Goal: Information Seeking & Learning: Find specific fact

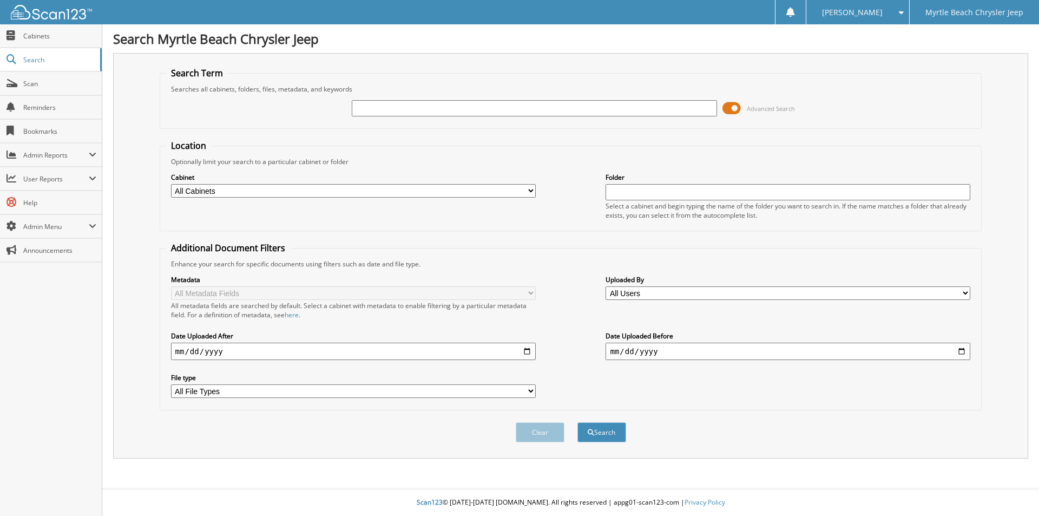
click at [395, 102] on input "text" at bounding box center [534, 108] width 365 height 16
type input "susan mayo"
click at [577, 422] on button "Search" at bounding box center [601, 432] width 49 height 20
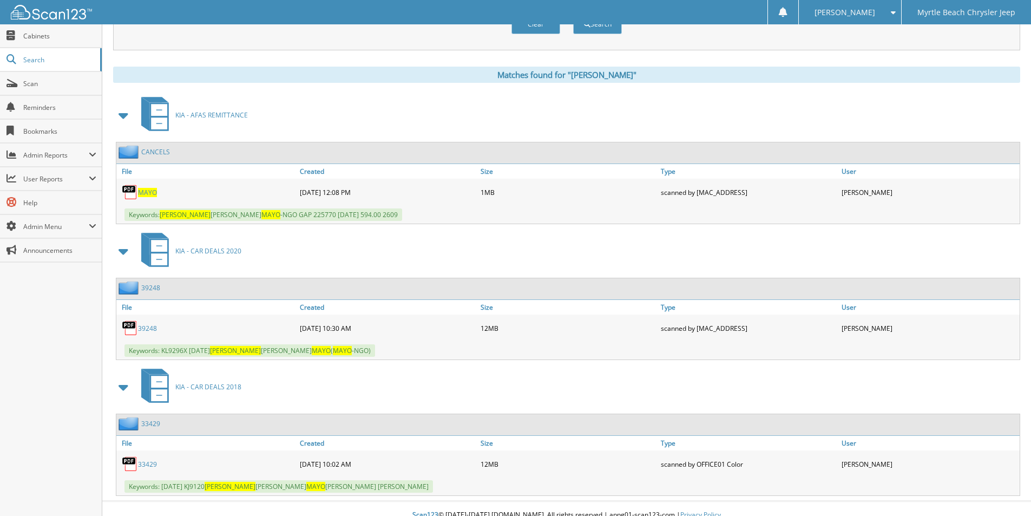
scroll to position [421, 0]
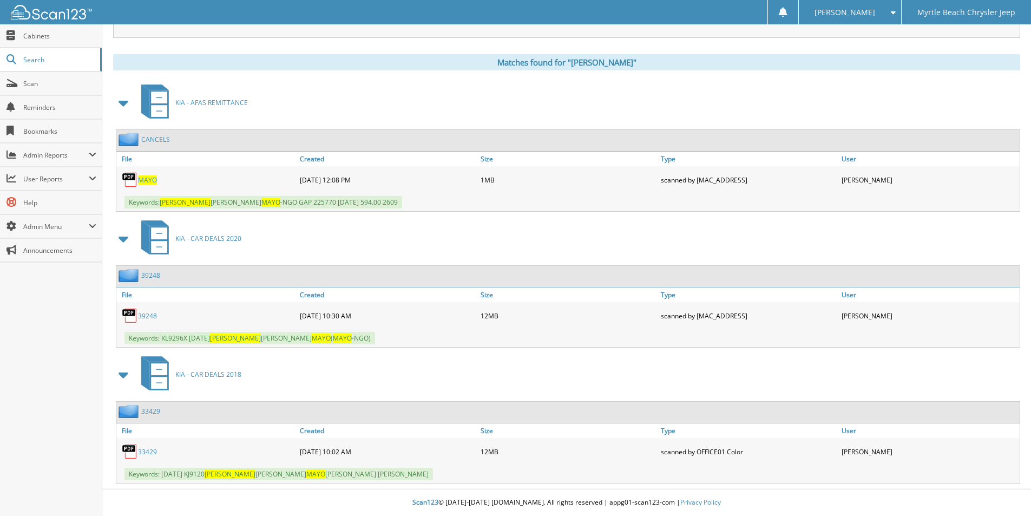
click at [144, 316] on link "39248" at bounding box center [147, 315] width 19 height 9
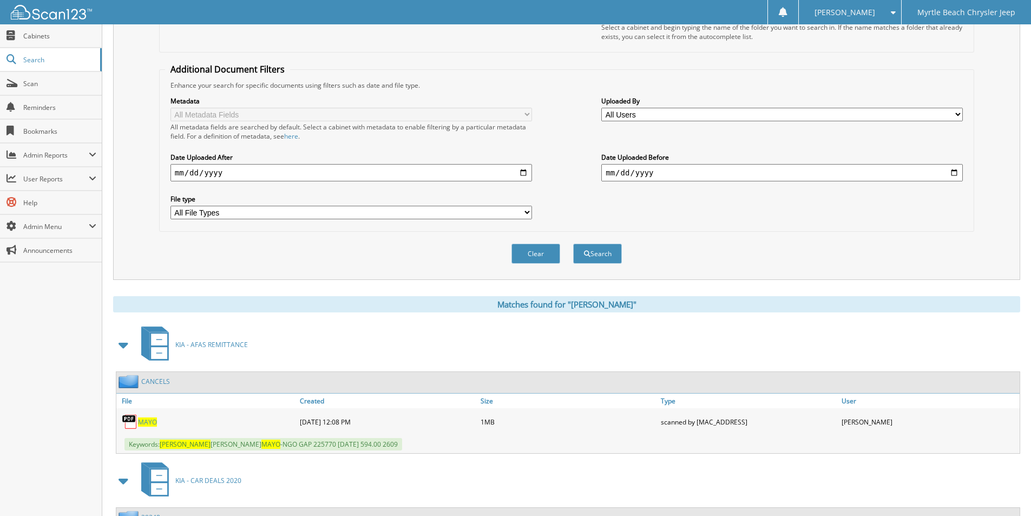
scroll to position [0, 0]
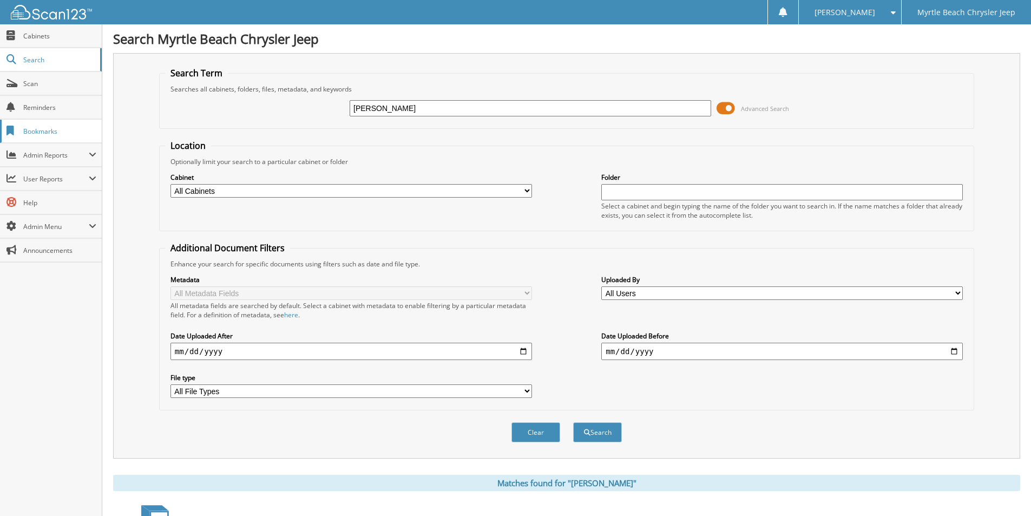
click at [0, 126] on body "Jasmine G. Settings Logout Myrtle Beach Chrysler Jeep Close Cabinets Search Sca…" at bounding box center [515, 468] width 1031 height 936
type input "ELIZABETH EDGAR"
click at [573, 422] on button "Search" at bounding box center [597, 432] width 49 height 20
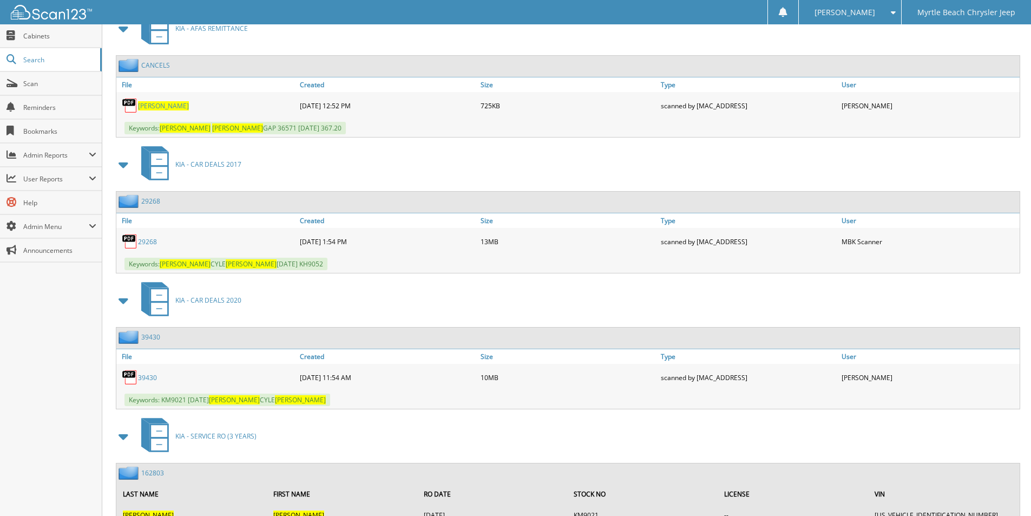
scroll to position [541, 0]
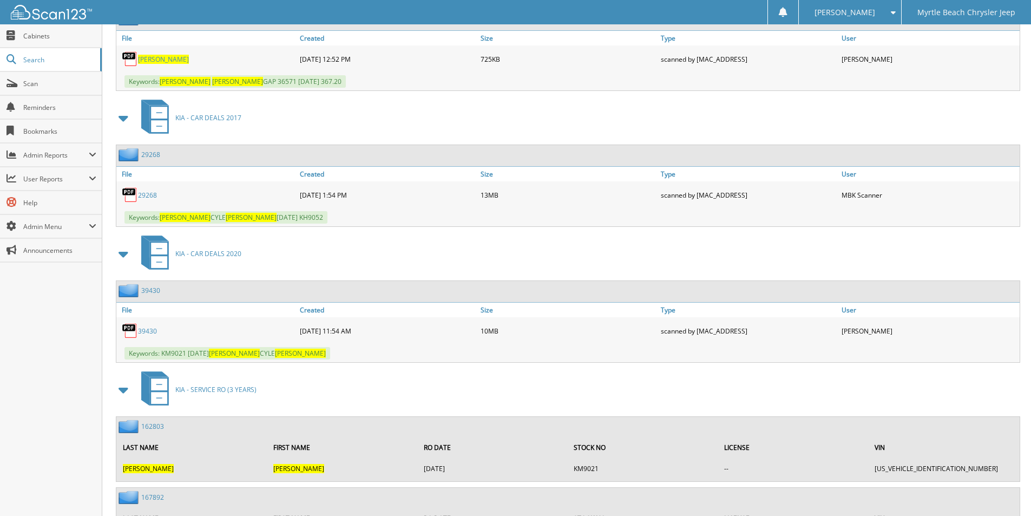
click at [149, 331] on link "39430" at bounding box center [147, 330] width 19 height 9
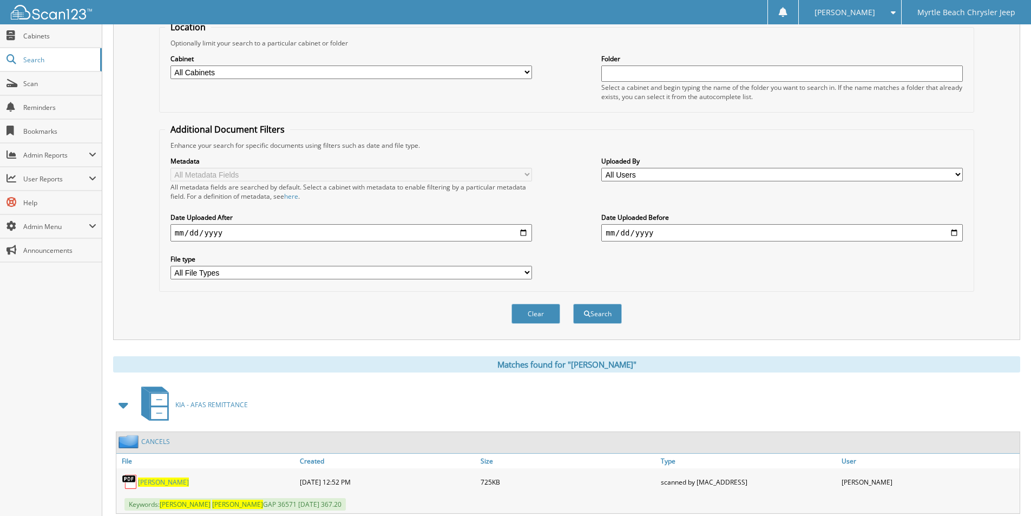
scroll to position [0, 0]
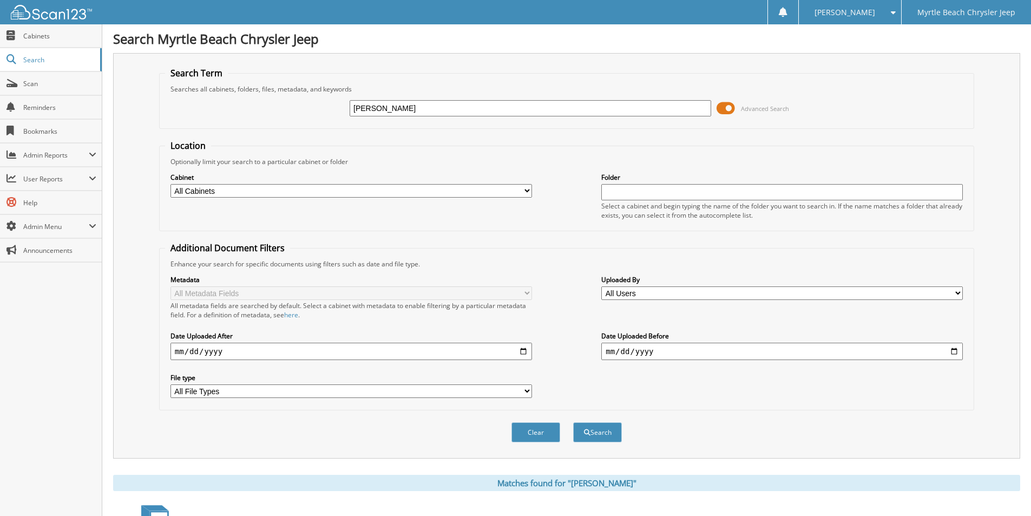
drag, startPoint x: 416, startPoint y: 105, endPoint x: 214, endPoint y: 103, distance: 201.8
click at [214, 104] on div "ELIZABETH EDGAR Advanced Search" at bounding box center [566, 108] width 803 height 29
type input "R"
type input "[PERSON_NAME]"
click at [573, 422] on button "Search" at bounding box center [597, 432] width 49 height 20
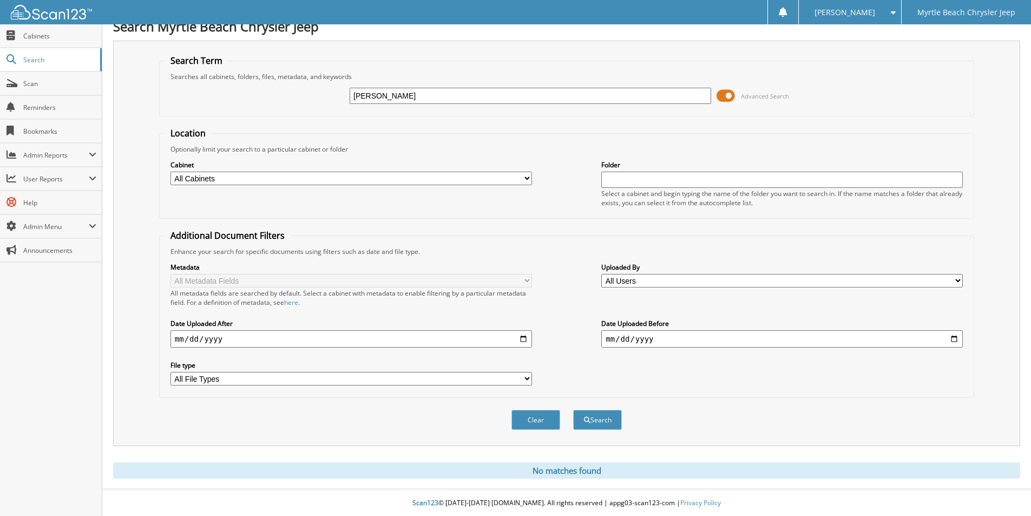
scroll to position [14, 0]
click at [608, 421] on button "Search" at bounding box center [597, 419] width 49 height 20
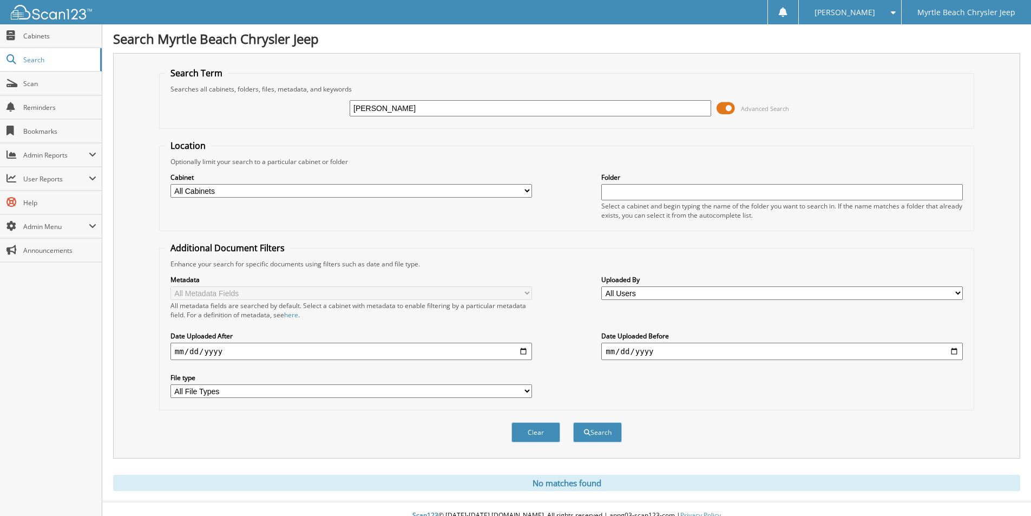
click at [366, 106] on input "[PERSON_NAME]" at bounding box center [530, 108] width 361 height 16
type input "MERCIER"
click at [573, 422] on button "Search" at bounding box center [597, 432] width 49 height 20
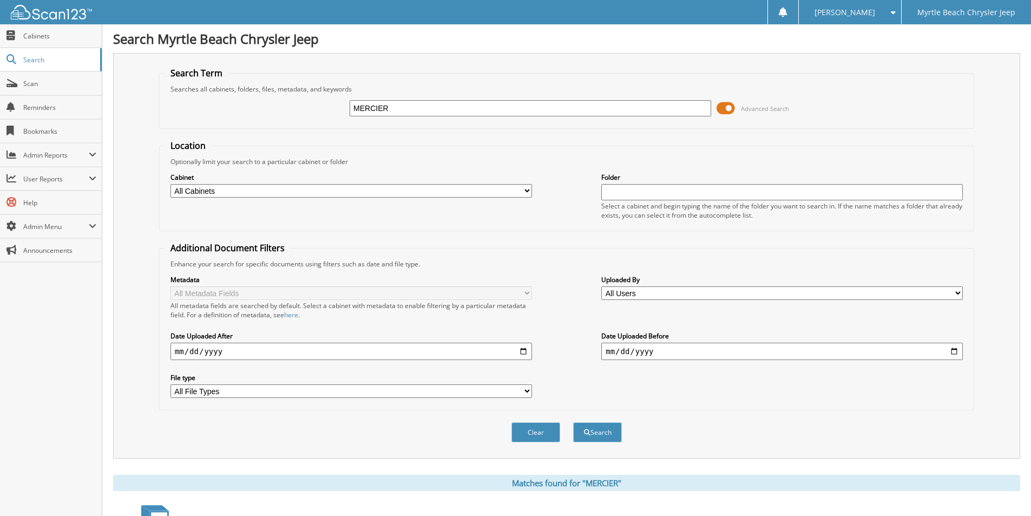
drag, startPoint x: 450, startPoint y: 109, endPoint x: 260, endPoint y: 113, distance: 190.5
click at [260, 113] on div "MERCIER Advanced Search" at bounding box center [566, 108] width 803 height 29
type input "JULIA RICARD"
click at [573, 422] on button "Search" at bounding box center [597, 432] width 49 height 20
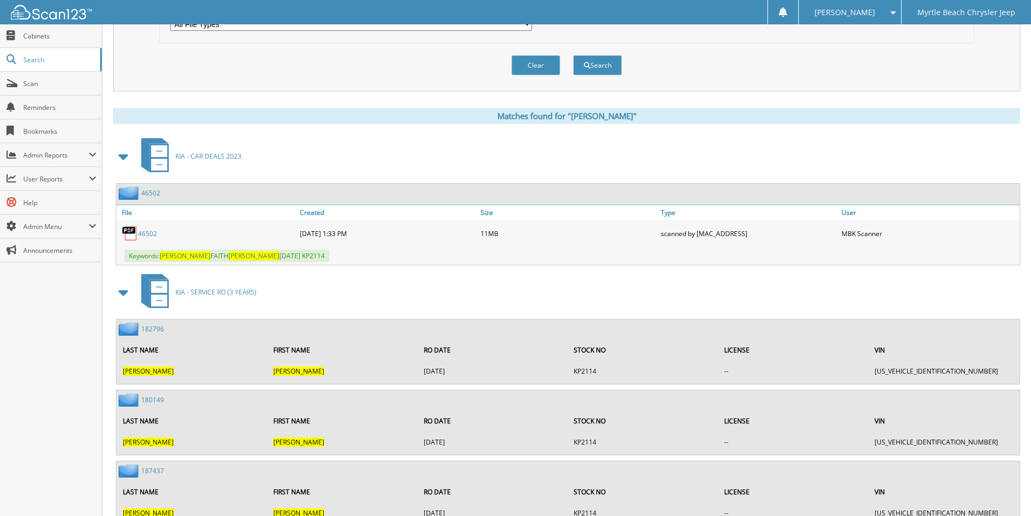
scroll to position [410, 0]
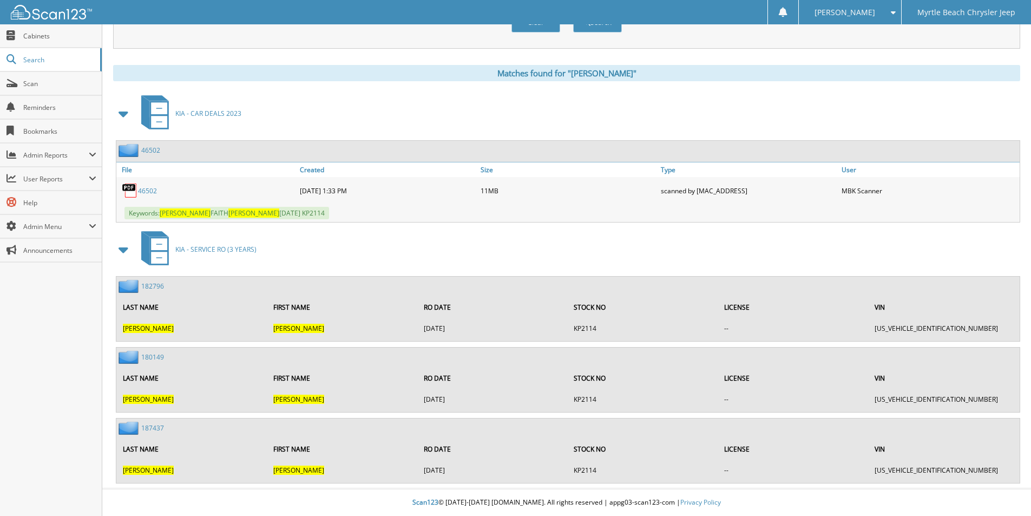
click at [139, 189] on link "46502" at bounding box center [147, 190] width 19 height 9
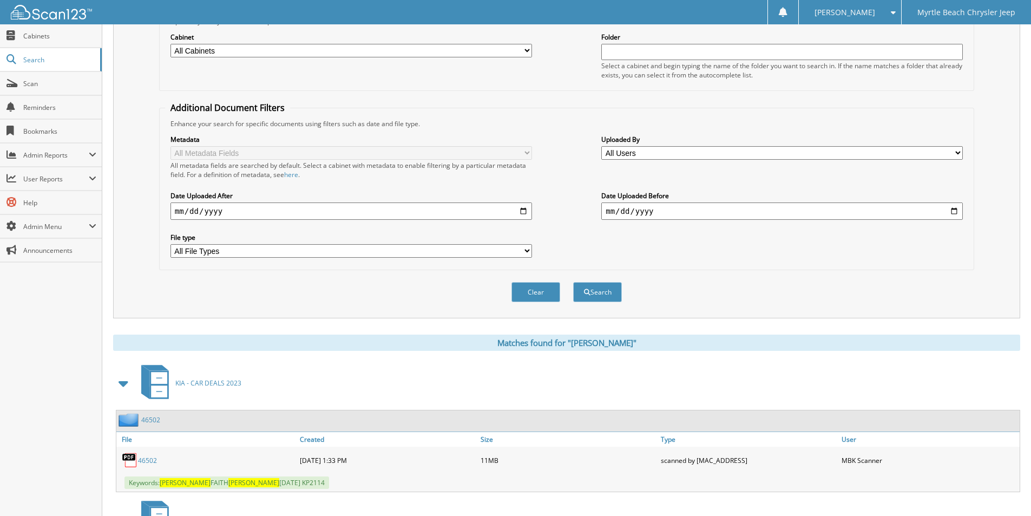
scroll to position [31, 0]
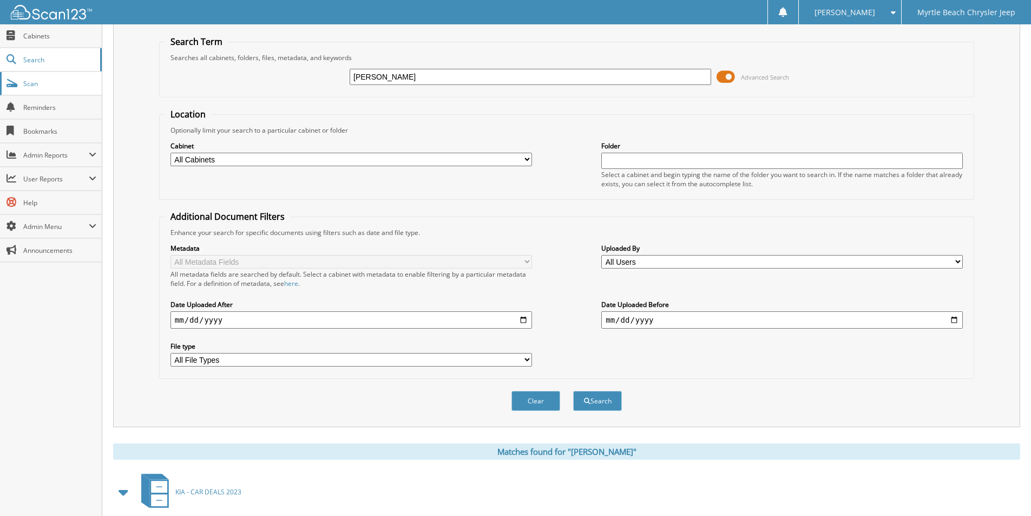
click at [0, 87] on body "[PERSON_NAME] Settings Logout Myrtle Beach Chrysler Jeep Close Cabinets Search …" at bounding box center [515, 431] width 1031 height 925
type input "[PERSON_NAME]"
click at [573, 391] on button "Search" at bounding box center [597, 401] width 49 height 20
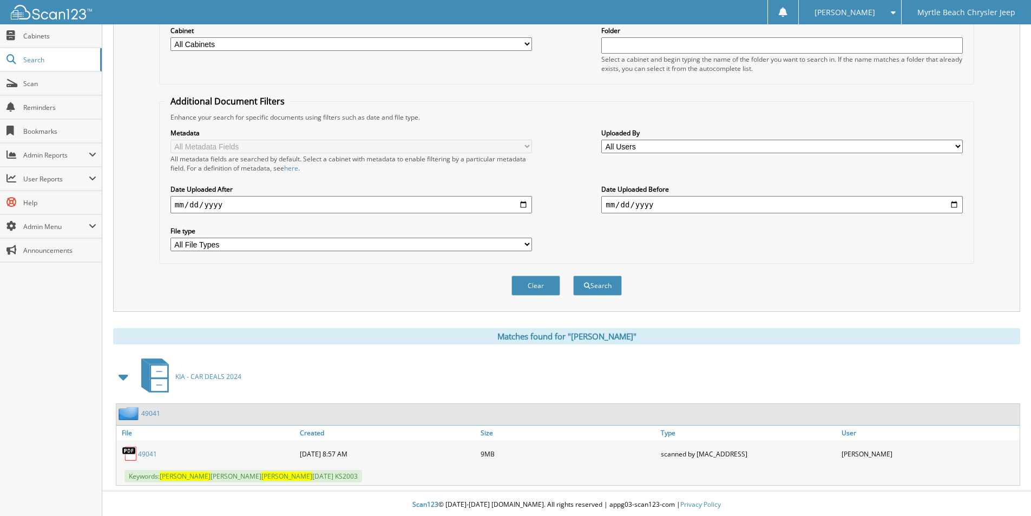
scroll to position [149, 0]
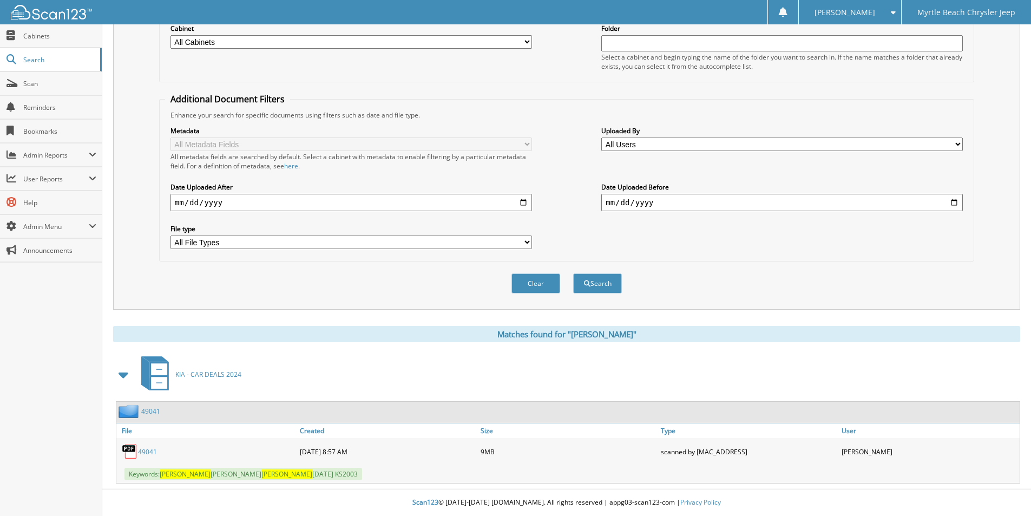
click at [144, 451] on link "49041" at bounding box center [147, 451] width 19 height 9
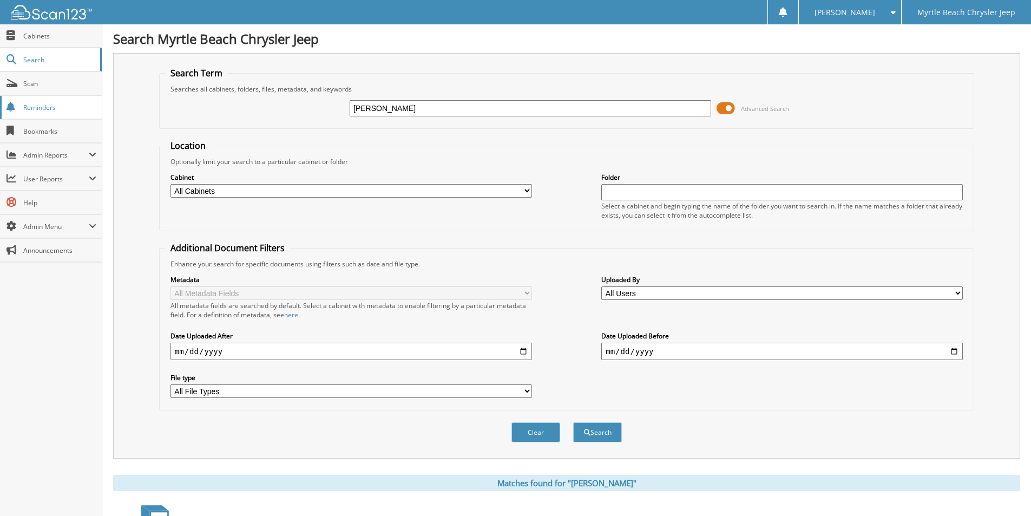
drag, startPoint x: 458, startPoint y: 110, endPoint x: 6, endPoint y: 113, distance: 451.3
click at [6, 113] on body "Jasmine G. Settings Logout Myrtle Beach Chrysler Jeep Close Cabinets Search Sca…" at bounding box center [515, 332] width 1031 height 664
type input "LOUIS KASTNER"
click at [573, 422] on button "Search" at bounding box center [597, 432] width 49 height 20
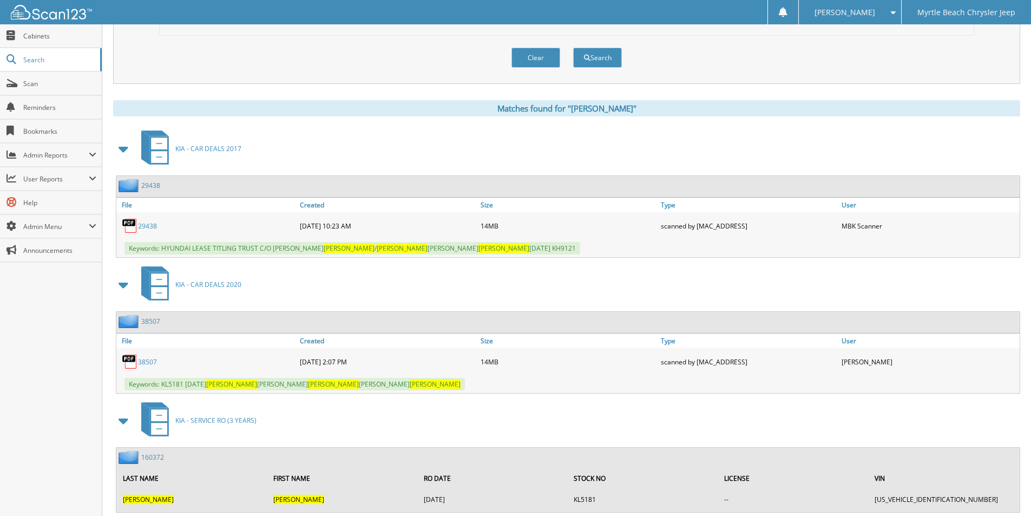
scroll to position [379, 0]
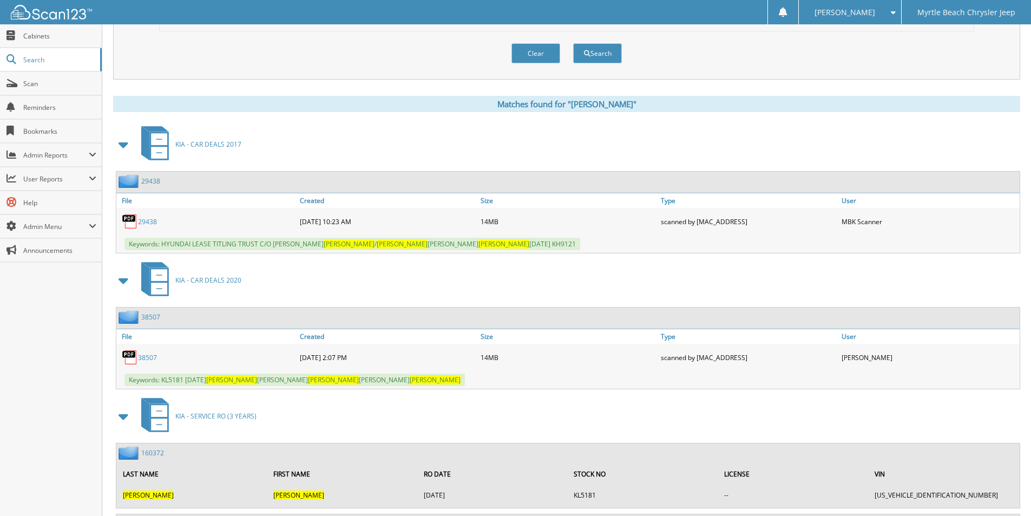
drag, startPoint x: 141, startPoint y: 357, endPoint x: 249, endPoint y: 355, distance: 108.8
click at [141, 357] on link "38507" at bounding box center [147, 357] width 19 height 9
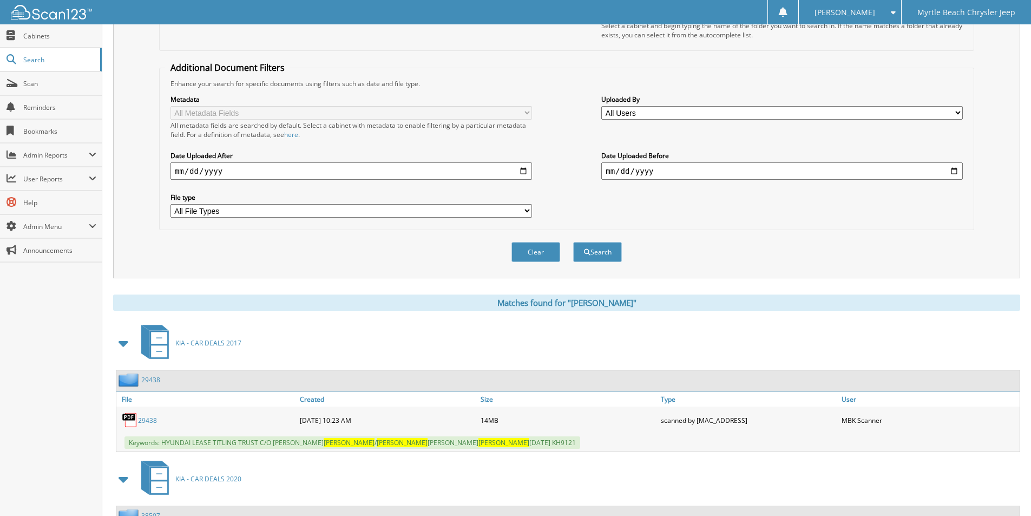
scroll to position [0, 0]
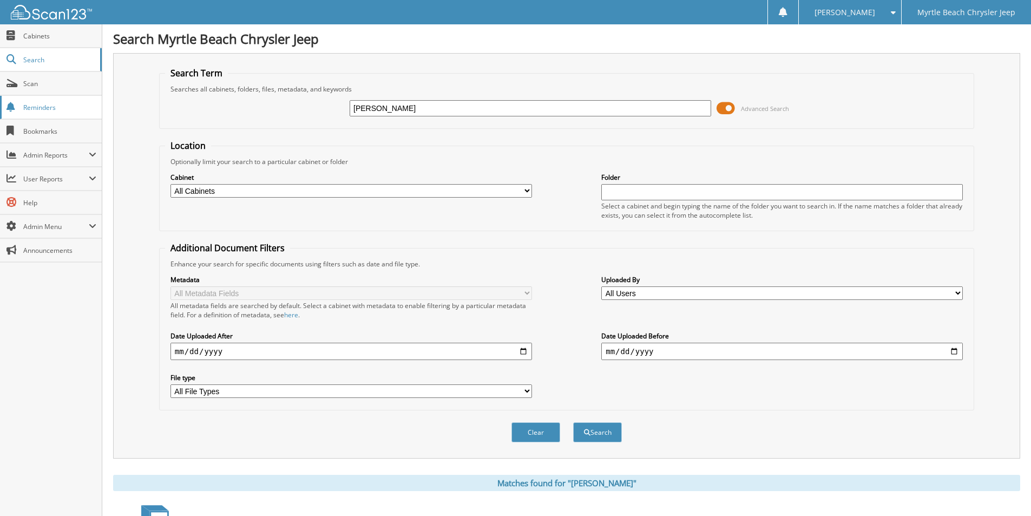
drag, startPoint x: 509, startPoint y: 106, endPoint x: 0, endPoint y: 100, distance: 508.6
type input "LAURIE SMITH"
click at [573, 422] on button "Search" at bounding box center [597, 432] width 49 height 20
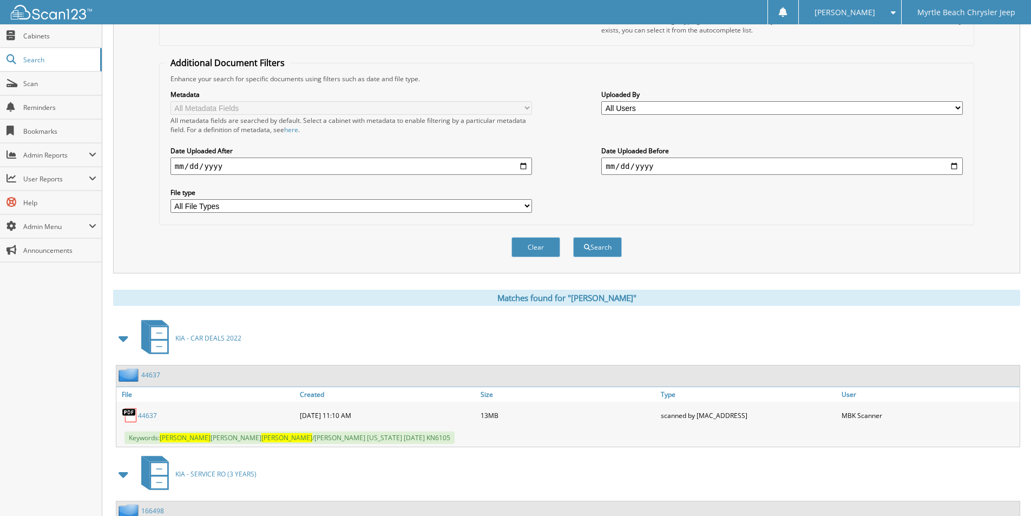
scroll to position [268, 0]
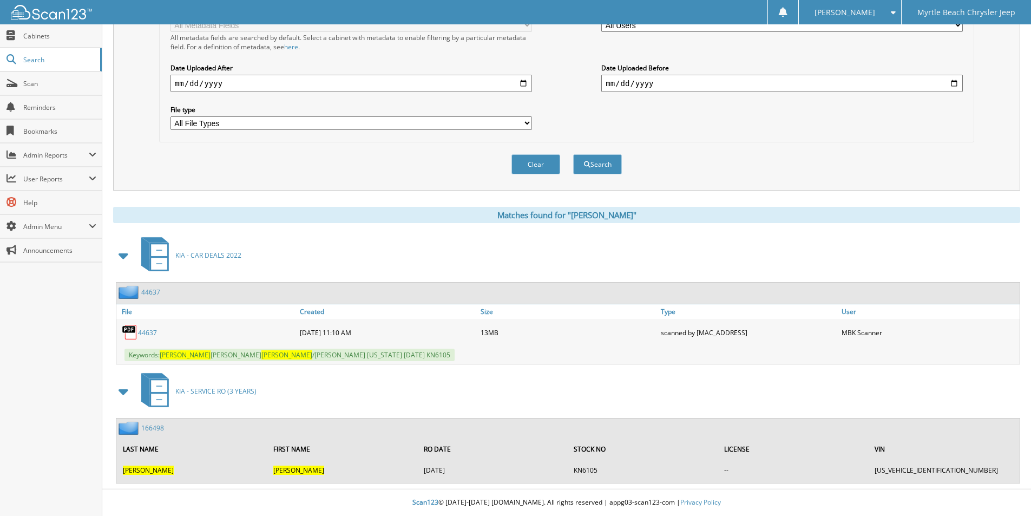
click at [144, 332] on link "44637" at bounding box center [147, 332] width 19 height 9
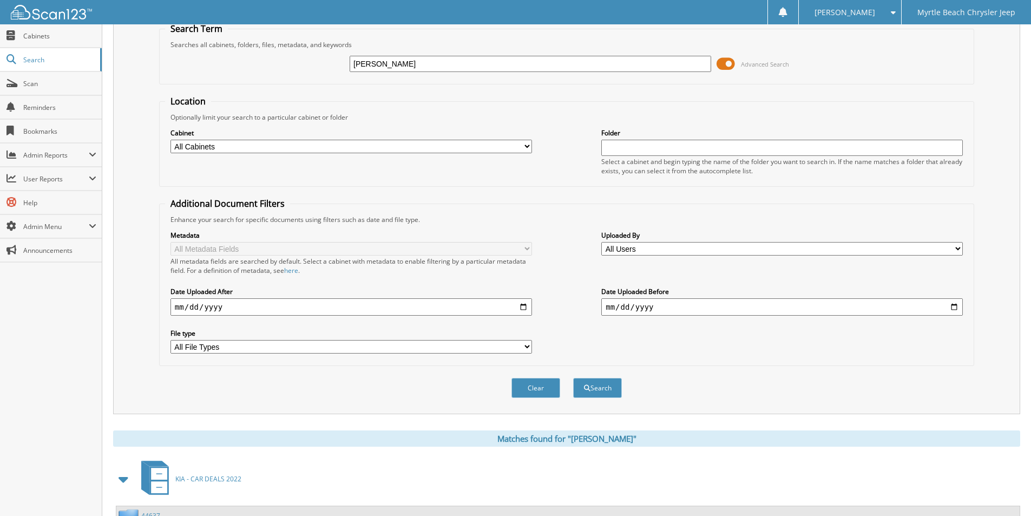
scroll to position [0, 0]
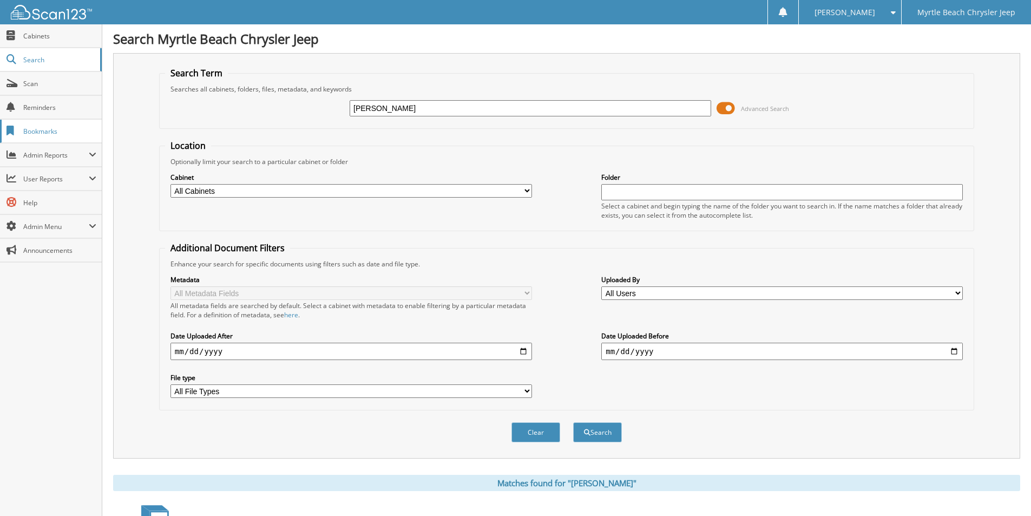
drag, startPoint x: 515, startPoint y: 103, endPoint x: 75, endPoint y: 131, distance: 441.3
click at [75, 131] on body "[PERSON_NAME] Settings Logout Myrtle Beach Chrysler Jeep Close Cabinets Search …" at bounding box center [515, 391] width 1031 height 783
type input "KRISTEN COON"
click at [573, 422] on button "Search" at bounding box center [597, 432] width 49 height 20
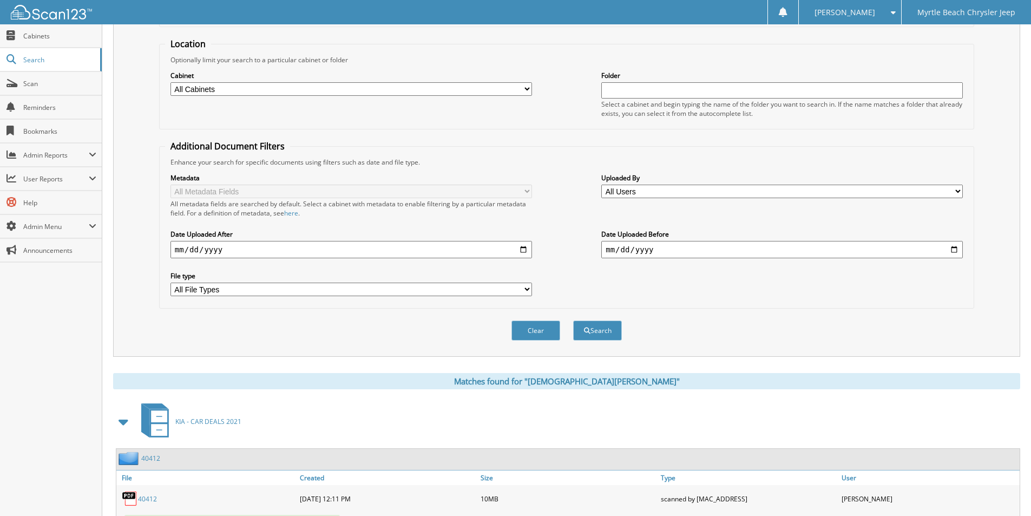
scroll to position [149, 0]
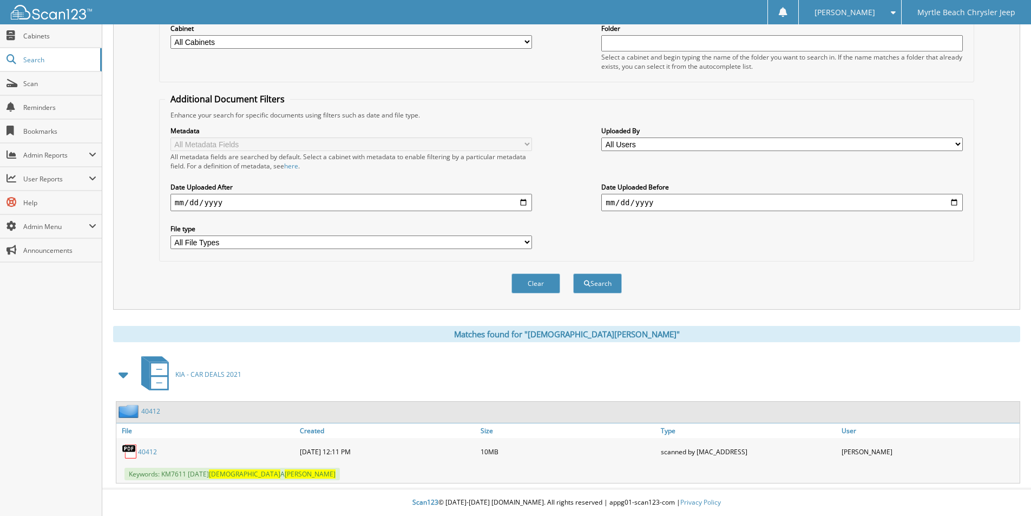
click at [148, 451] on link "40412" at bounding box center [147, 451] width 19 height 9
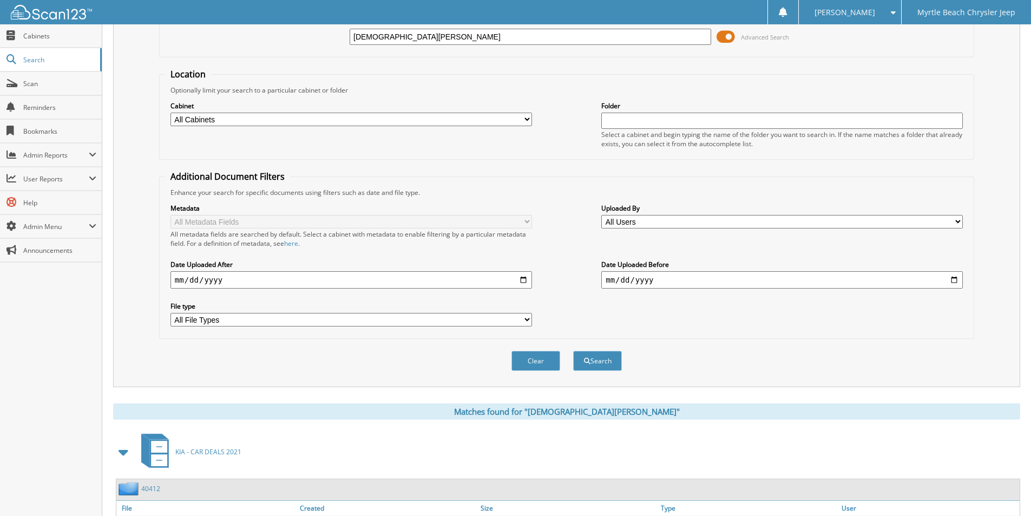
scroll to position [0, 0]
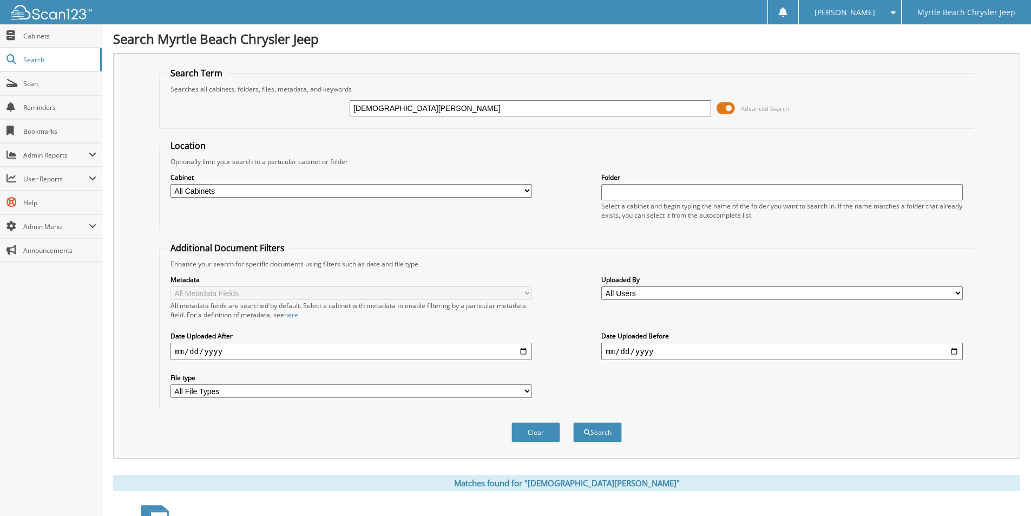
drag, startPoint x: 243, startPoint y: 117, endPoint x: 140, endPoint y: 131, distance: 104.2
click at [140, 131] on div "Search Term Searches all cabinets, folders, files, metadata, and keywords KRIST…" at bounding box center [566, 255] width 907 height 405
type input "[PERSON_NAME]"
click at [573, 422] on button "Search" at bounding box center [597, 432] width 49 height 20
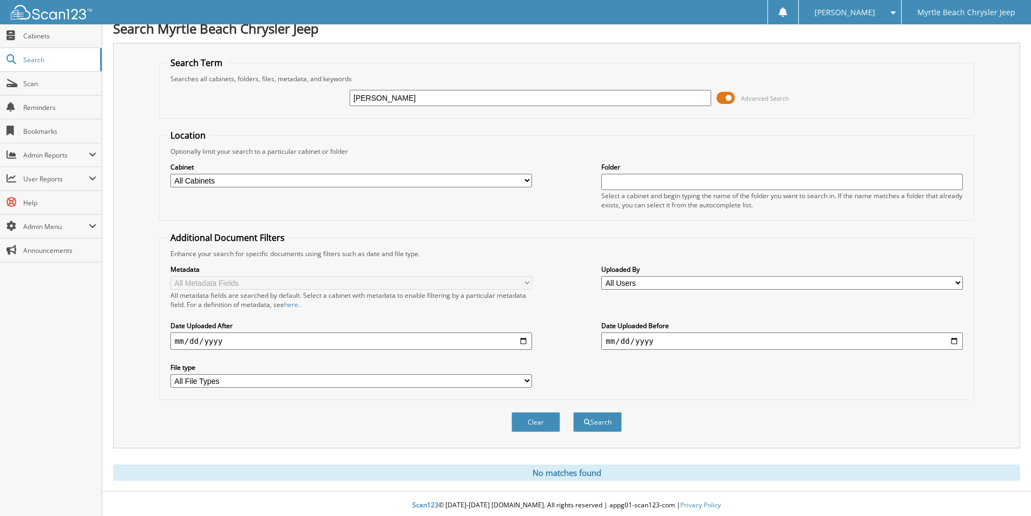
scroll to position [14, 0]
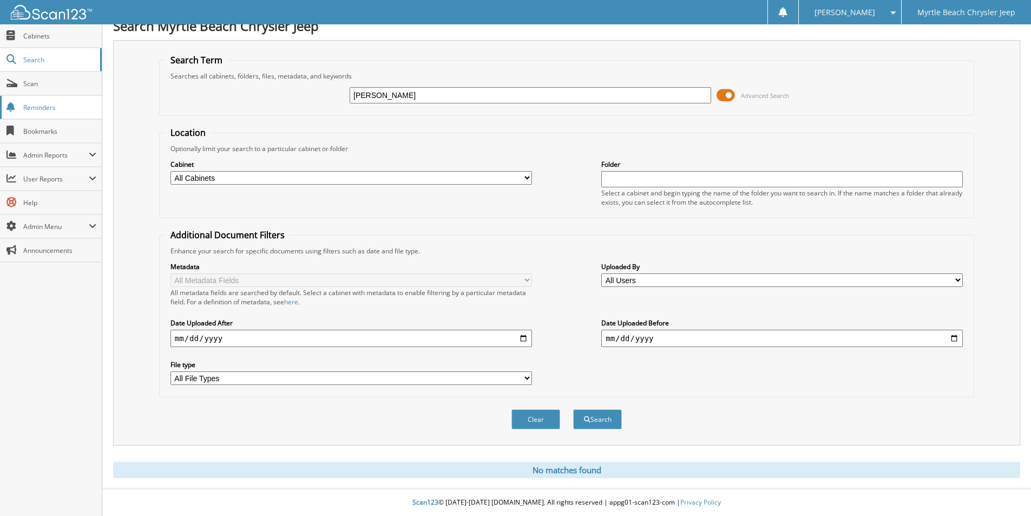
drag, startPoint x: 433, startPoint y: 94, endPoint x: 57, endPoint y: 108, distance: 376.8
click at [57, 108] on body "Jasmine G. Settings Logout Myrtle Beach Chrysler Jeep Close Cabinets Search Sca…" at bounding box center [515, 251] width 1031 height 529
type input "RUSH"
click at [573, 409] on button "Search" at bounding box center [597, 419] width 49 height 20
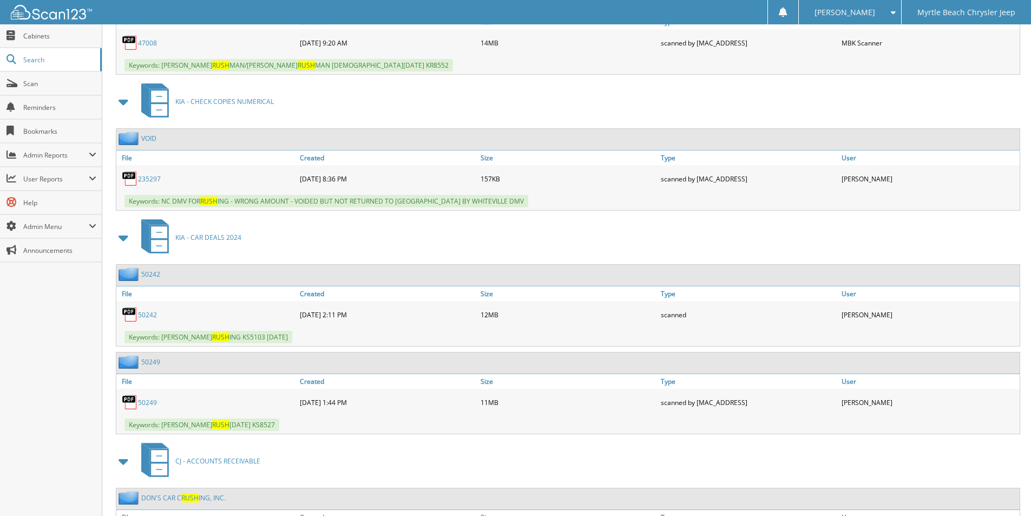
scroll to position [1515, 0]
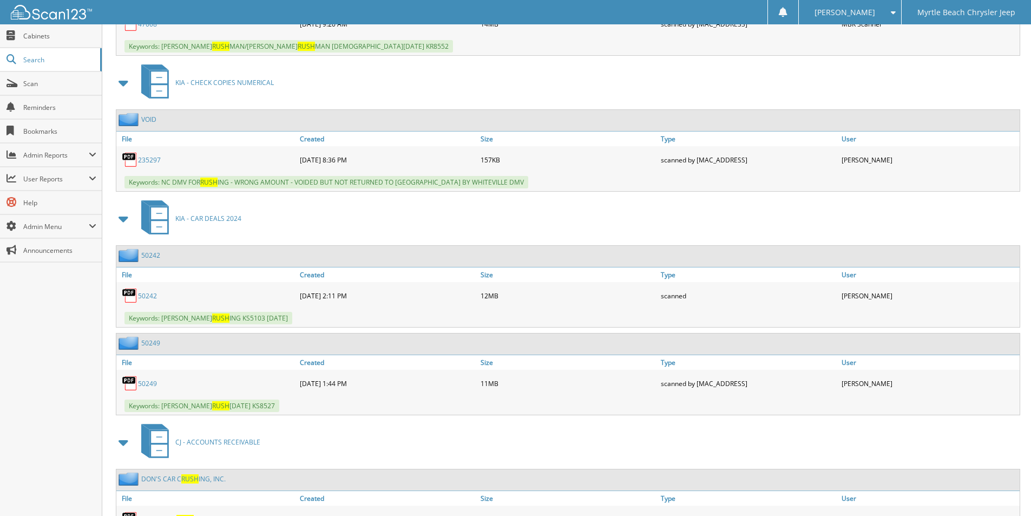
drag, startPoint x: 147, startPoint y: 381, endPoint x: 205, endPoint y: 393, distance: 59.5
click at [147, 381] on link "50249" at bounding box center [147, 383] width 19 height 9
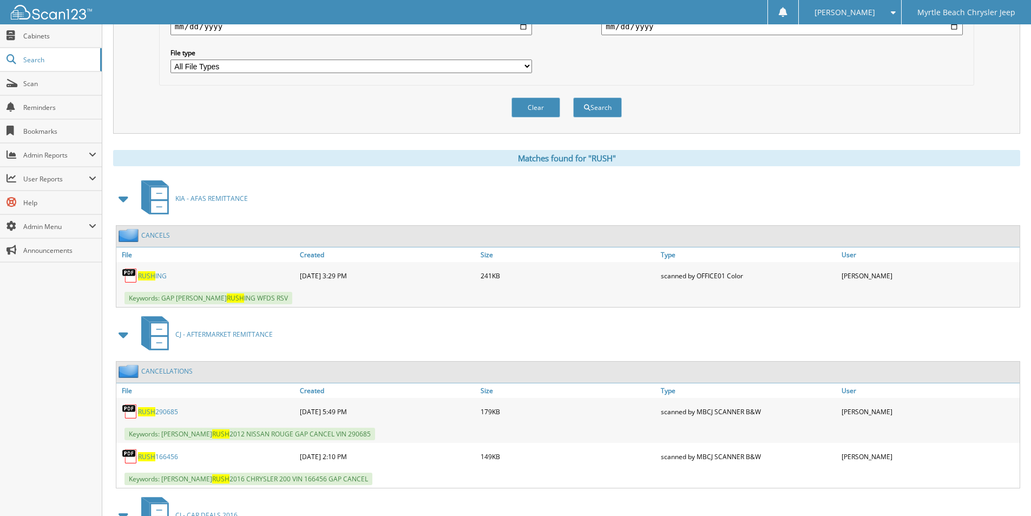
scroll to position [0, 0]
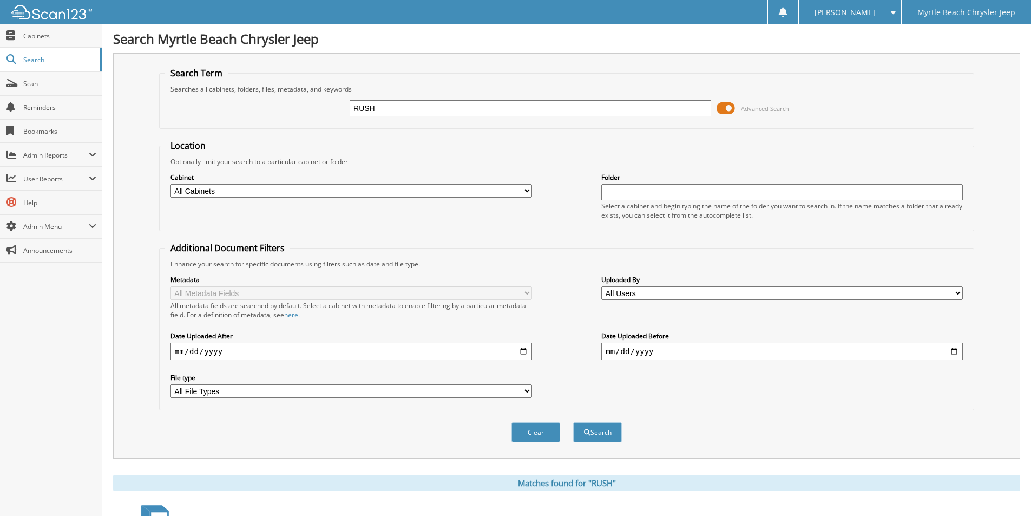
click at [862, 4] on div "[PERSON_NAME]" at bounding box center [849, 12] width 91 height 24
click at [852, 54] on link "Logout" at bounding box center [850, 52] width 102 height 19
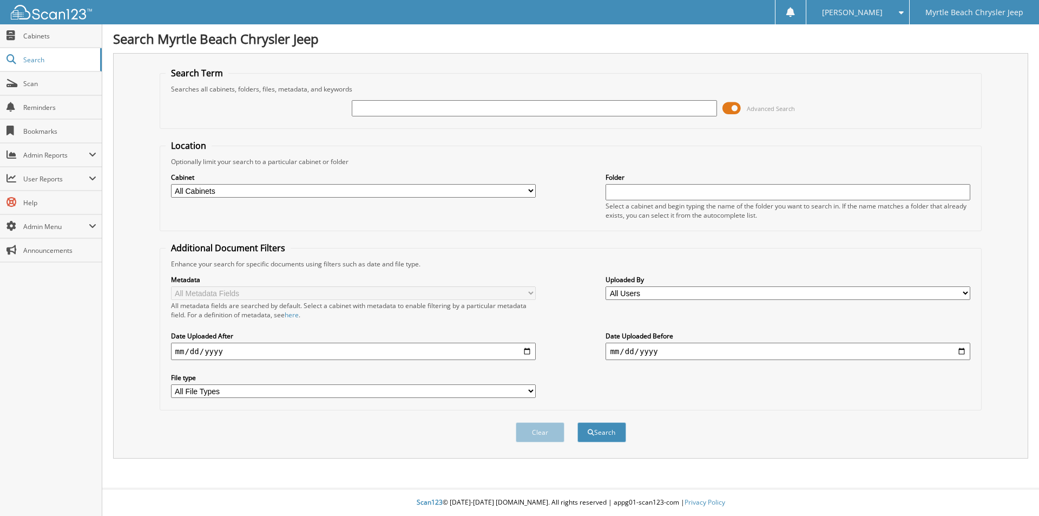
click at [448, 105] on input "text" at bounding box center [534, 108] width 365 height 16
type input "91363"
click at [577, 422] on button "Search" at bounding box center [601, 432] width 49 height 20
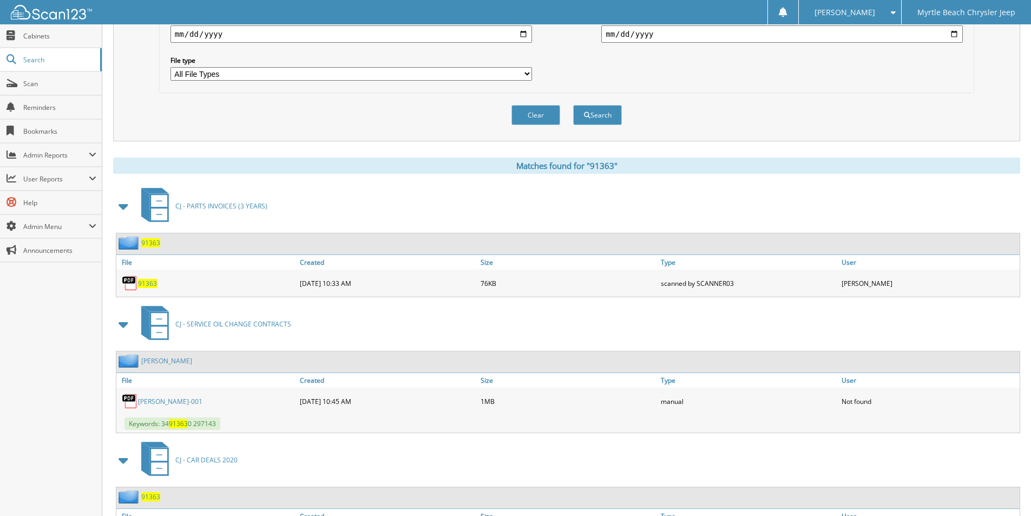
scroll to position [403, 0]
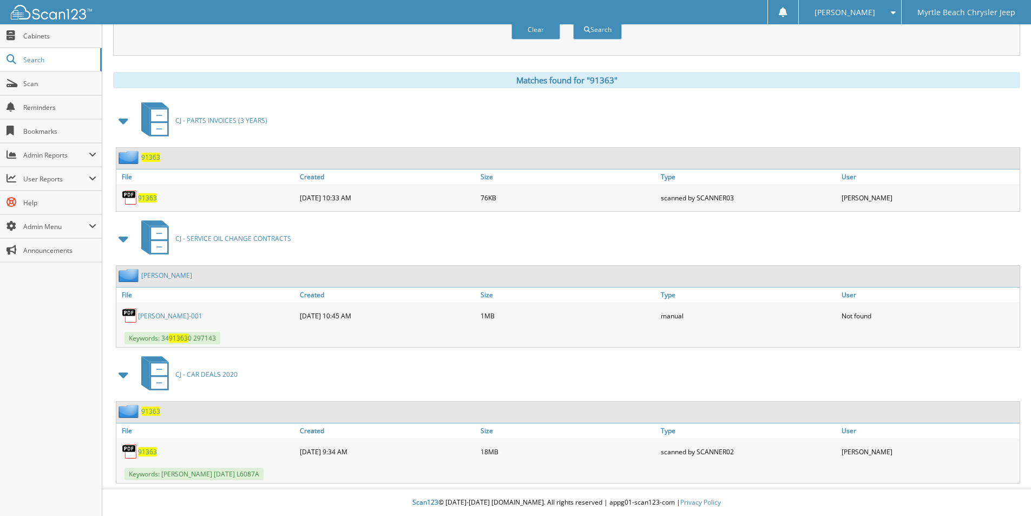
click at [149, 449] on span "91363" at bounding box center [147, 451] width 19 height 9
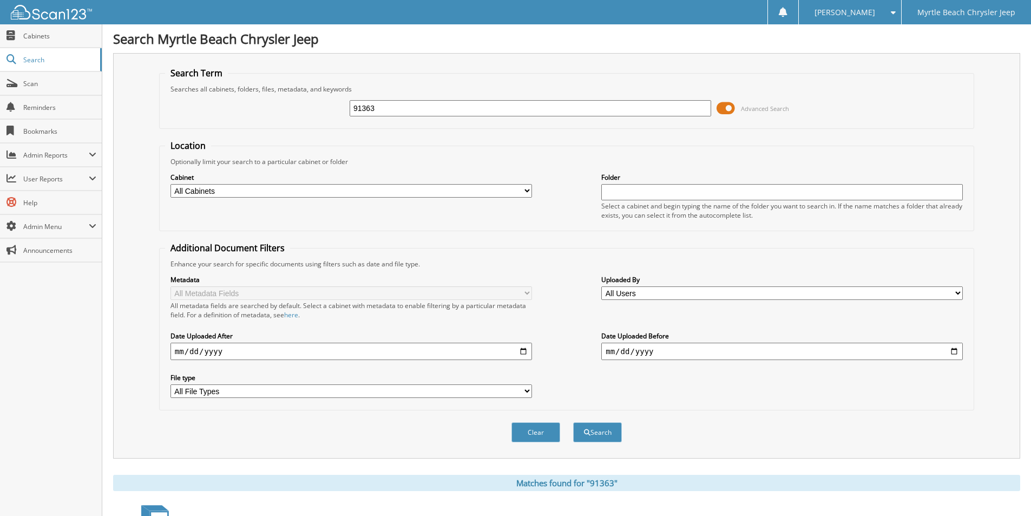
click at [871, 11] on span "[PERSON_NAME]" at bounding box center [844, 12] width 61 height 6
click at [859, 55] on link "Logout" at bounding box center [850, 52] width 102 height 19
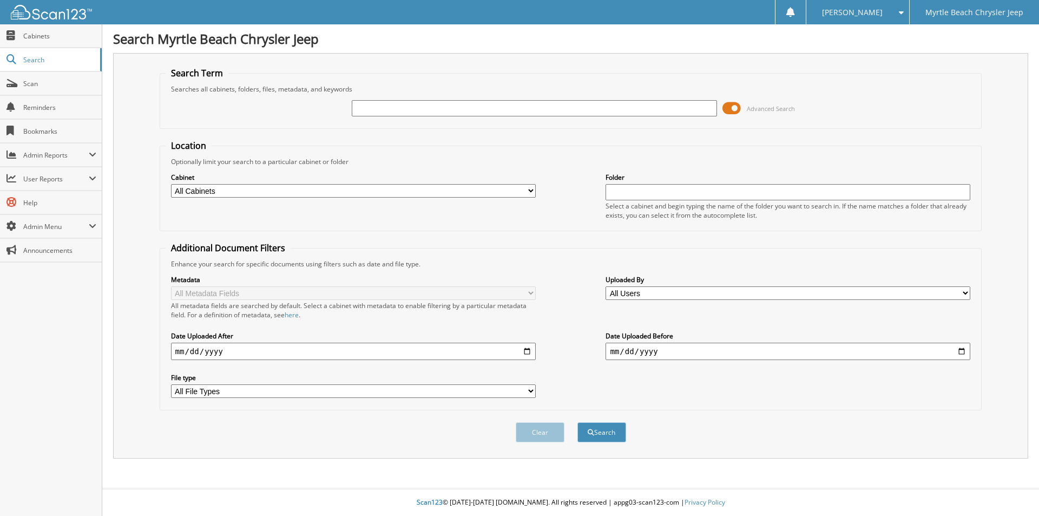
click at [33, 86] on span "Scan" at bounding box center [59, 83] width 73 height 9
